Goal: Information Seeking & Learning: Learn about a topic

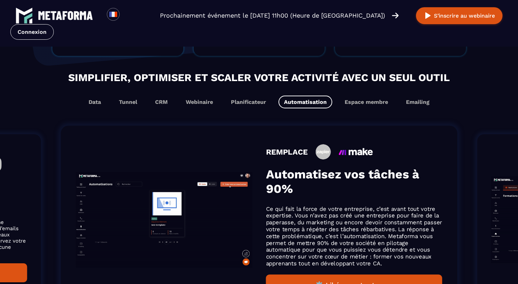
scroll to position [394, 0]
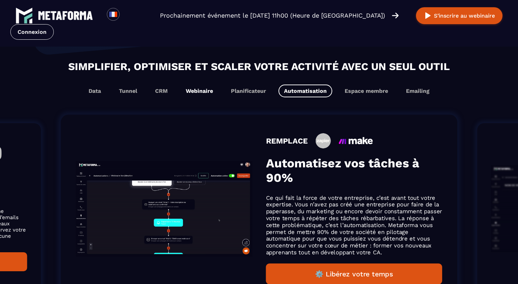
click at [198, 92] on button "Webinaire" at bounding box center [199, 90] width 38 height 13
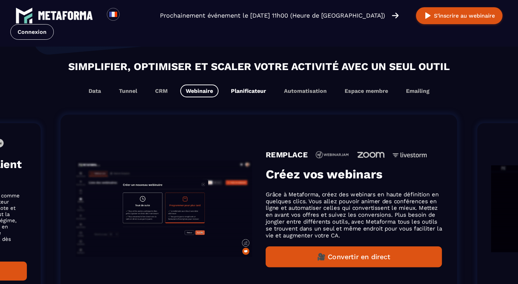
click at [244, 92] on button "Planificateur" at bounding box center [248, 90] width 46 height 13
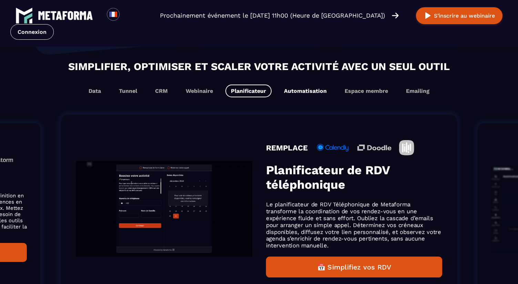
click at [296, 92] on button "Automatisation" at bounding box center [305, 90] width 54 height 13
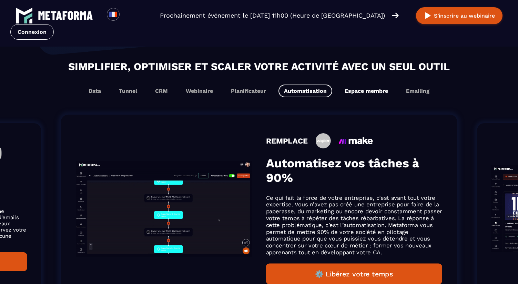
click at [344, 92] on button "Espace membre" at bounding box center [366, 90] width 54 height 13
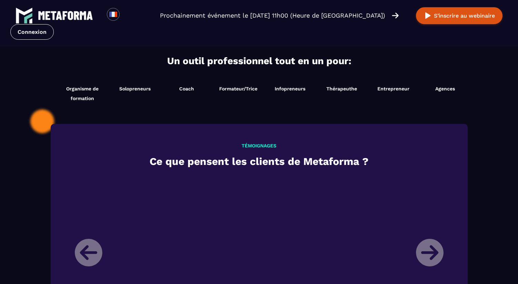
scroll to position [719, 0]
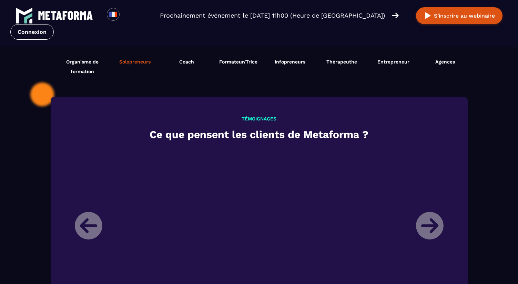
click at [146, 63] on span "Solopreneurs" at bounding box center [134, 62] width 31 height 6
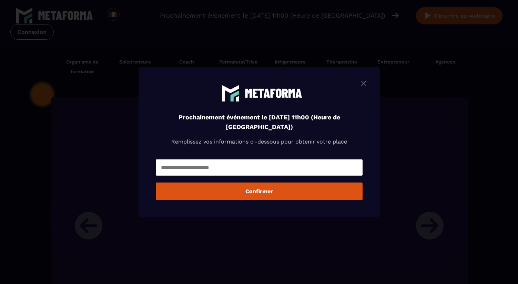
click at [364, 85] on img "Modal window" at bounding box center [363, 83] width 8 height 9
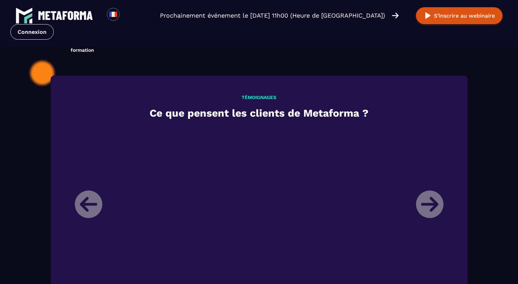
scroll to position [0, 0]
